Goal: Task Accomplishment & Management: Manage account settings

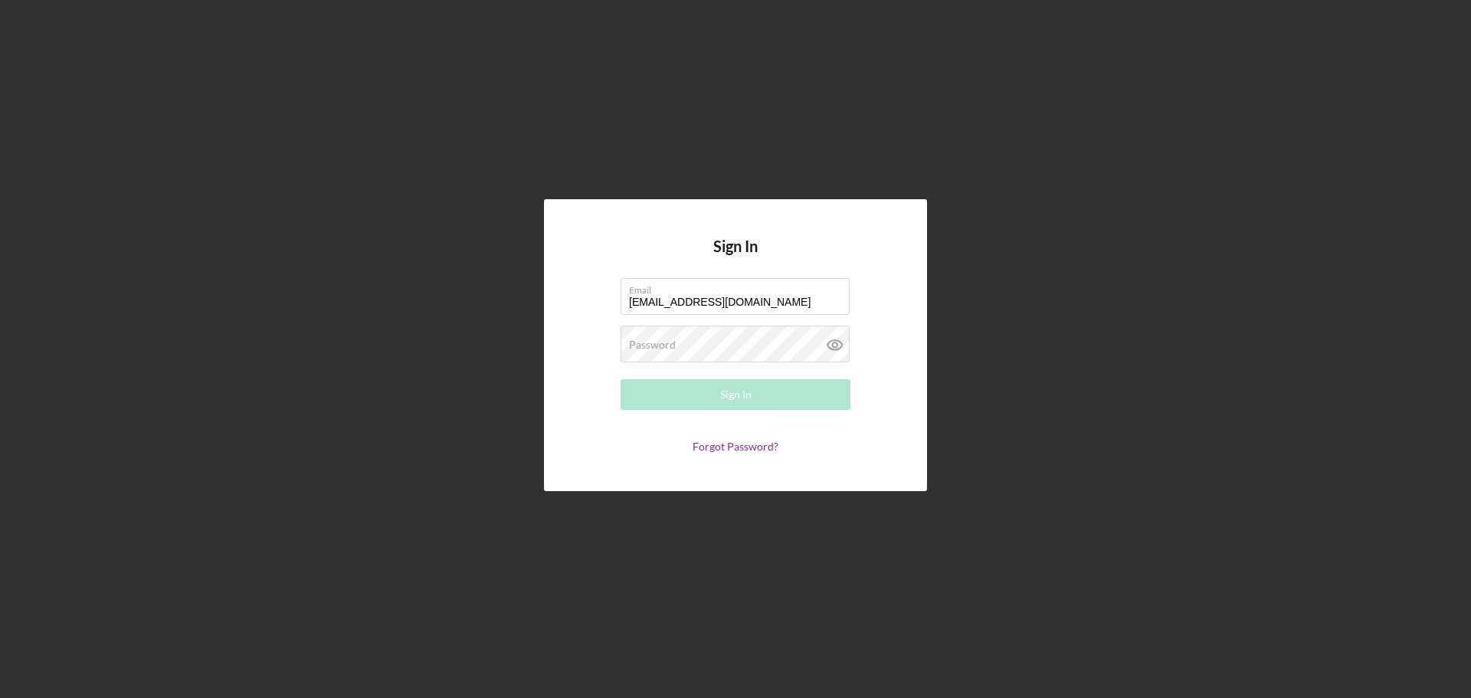
type input "[EMAIL_ADDRESS][DOMAIN_NAME]"
click at [739, 390] on div "Sign In" at bounding box center [735, 394] width 31 height 31
click at [728, 447] on link "Forgot Password?" at bounding box center [736, 446] width 86 height 13
